Goal: Task Accomplishment & Management: Complete application form

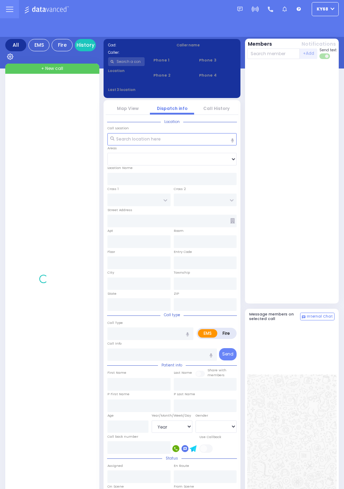
select select "Year"
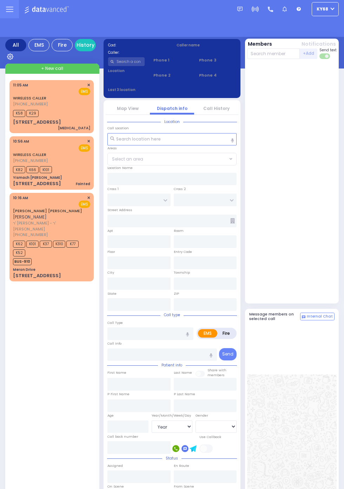
select select "Year"
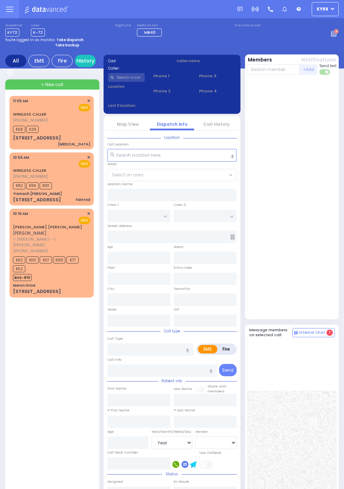
click at [58, 288] on div "[STREET_ADDRESS]" at bounding box center [37, 291] width 48 height 7
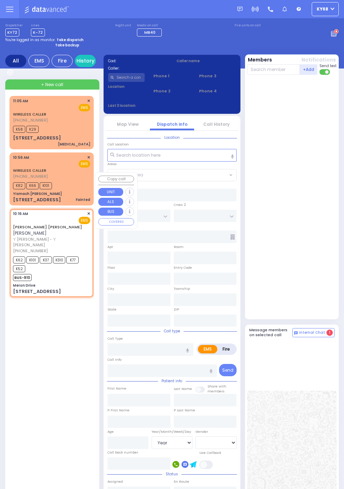
select select
radio input "true"
type input "MOSHE YIDA"
type input "EKSTEIN"
select select
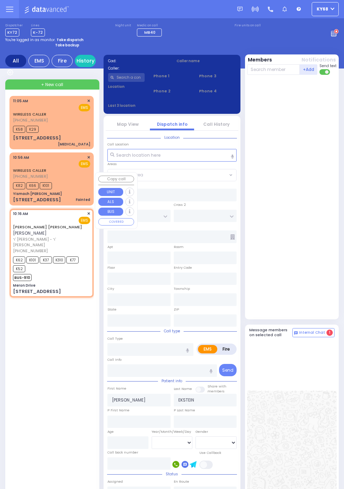
type input "10:16"
type input "10:18"
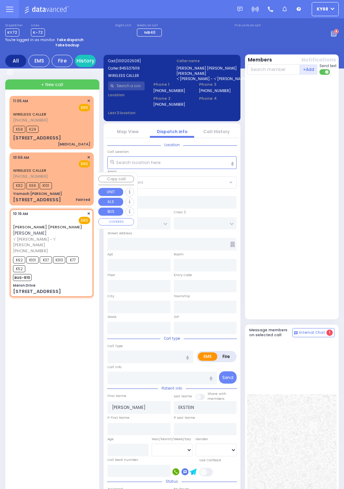
type input "Meron Drive"
type input "MERON DR"
type input "RATZFERT WAY"
type input "[STREET_ADDRESS]"
type input "Kiryas Joel"
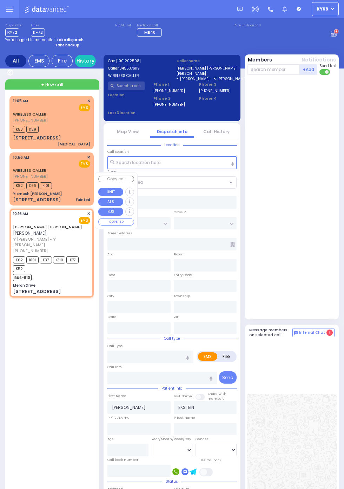
type input "[US_STATE]"
type input "10930"
select select "SECTION 6"
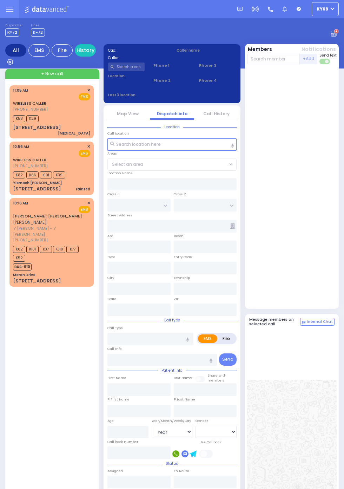
select select "Year"
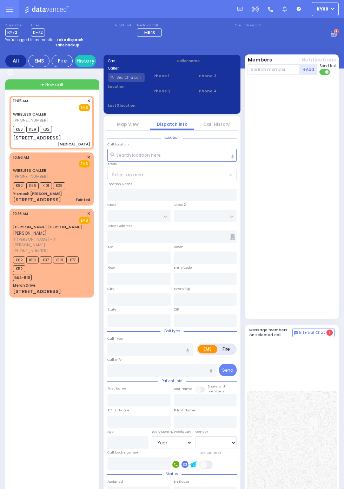
select select
type input "[MEDICAL_DATA]"
radio input "true"
select select
type input "11:05"
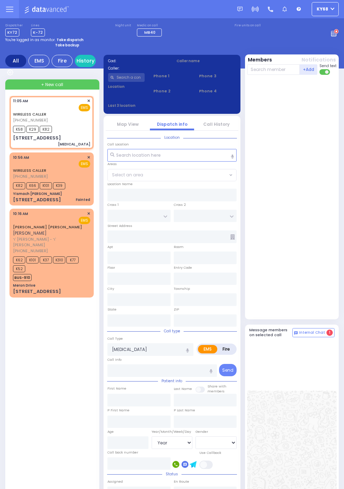
type input "11:06"
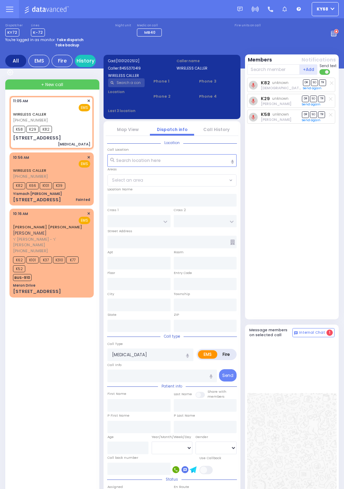
type input "SCHUNNEMUNK RD"
type input "[STREET_ADDRESS]"
type input "202"
type input "Monroe"
type input "[US_STATE]"
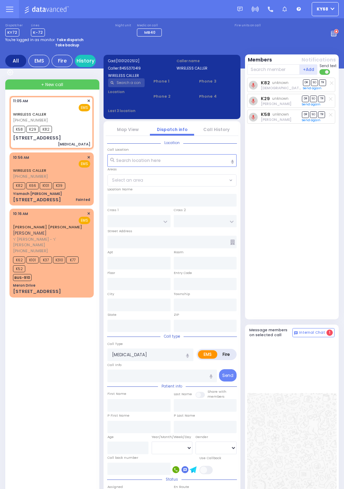
type input "10950"
select select "[GEOGRAPHIC_DATA]"
